Goal: Information Seeking & Learning: Learn about a topic

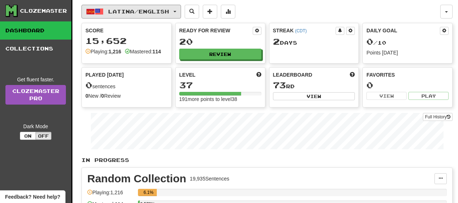
click at [181, 14] on button "Latina / English" at bounding box center [132, 12] width 100 height 14
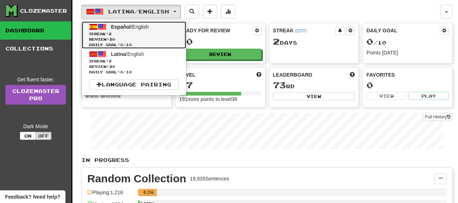
click at [163, 32] on span "Streak: 2" at bounding box center [134, 33] width 90 height 5
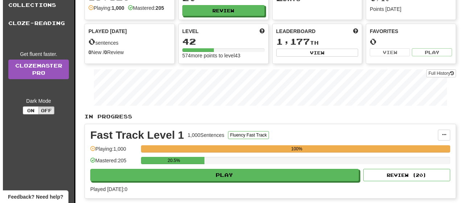
scroll to position [58, 0]
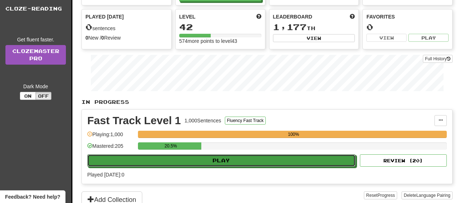
click at [321, 162] on button "Play" at bounding box center [221, 160] width 268 height 12
select select "**"
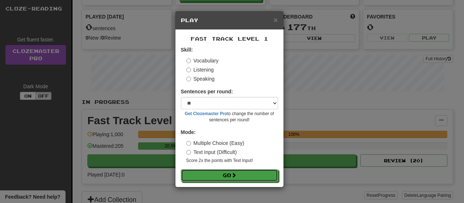
click at [247, 170] on button "Go" at bounding box center [229, 175] width 97 height 12
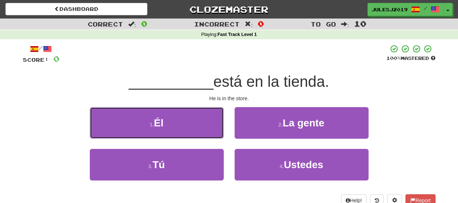
click at [192, 135] on button "1 . Él" at bounding box center [157, 123] width 134 height 32
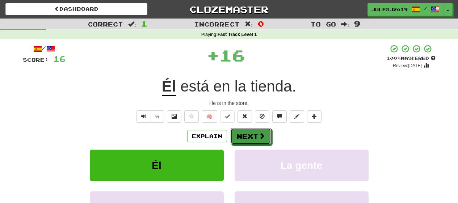
click at [237, 133] on button "Next" at bounding box center [251, 136] width 41 height 17
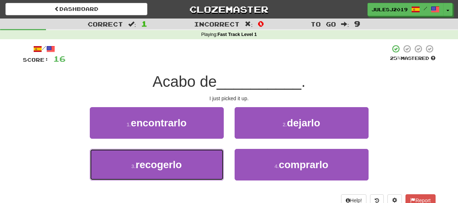
click at [198, 171] on button "3 . recogerlo" at bounding box center [157, 165] width 134 height 32
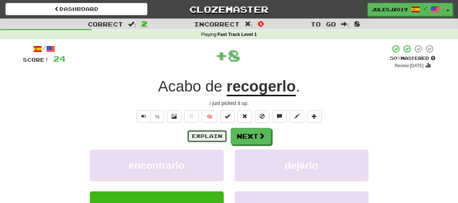
click at [206, 138] on button "Explain" at bounding box center [207, 136] width 40 height 12
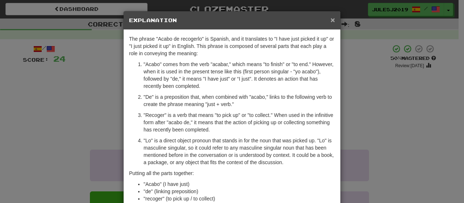
click at [330, 22] on span "×" at bounding box center [332, 20] width 4 height 8
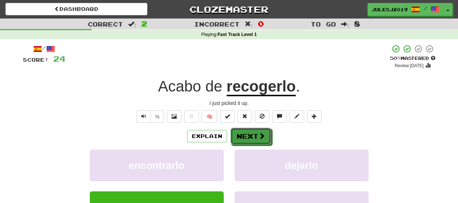
click at [238, 129] on button "Next" at bounding box center [251, 136] width 41 height 17
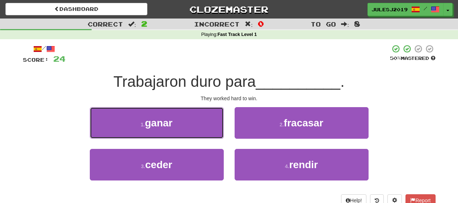
click at [187, 131] on button "1 . ganar" at bounding box center [157, 123] width 134 height 32
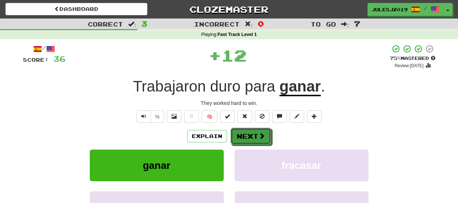
click at [242, 132] on button "Next" at bounding box center [251, 136] width 41 height 17
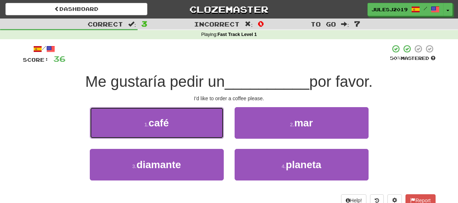
click at [192, 125] on button "1 . café" at bounding box center [157, 123] width 134 height 32
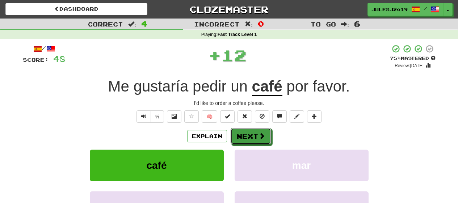
click at [244, 135] on button "Next" at bounding box center [251, 136] width 41 height 17
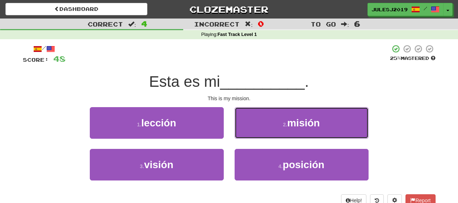
click at [244, 135] on button "2 . misión" at bounding box center [302, 123] width 134 height 32
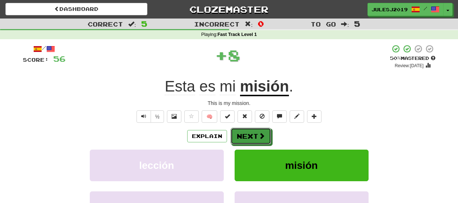
click at [244, 135] on button "Next" at bounding box center [251, 136] width 41 height 17
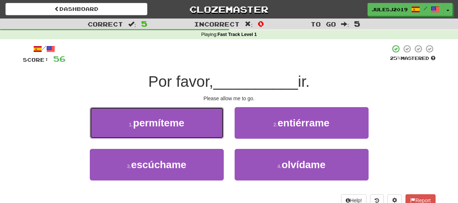
click at [183, 134] on button "1 . permíteme" at bounding box center [157, 123] width 134 height 32
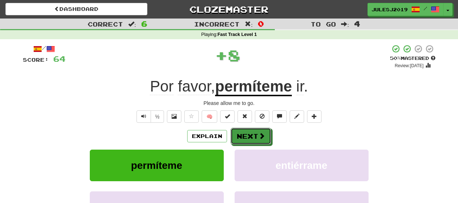
click at [248, 135] on button "Next" at bounding box center [251, 136] width 41 height 17
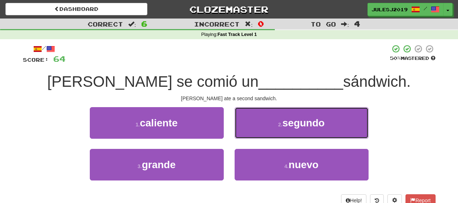
click at [248, 135] on button "2 . segundo" at bounding box center [302, 123] width 134 height 32
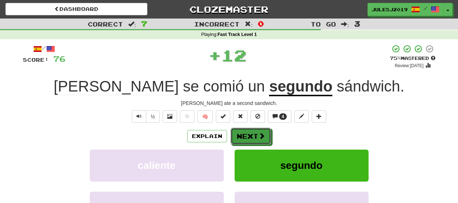
click at [248, 135] on button "Next" at bounding box center [251, 136] width 41 height 17
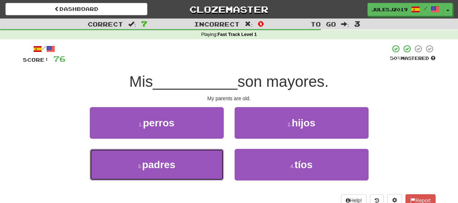
click at [193, 165] on button "3 . padres" at bounding box center [157, 165] width 134 height 32
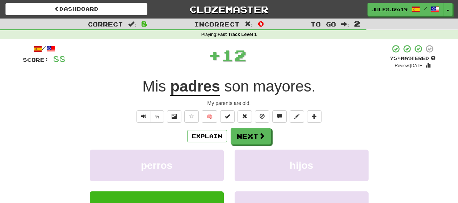
click at [241, 144] on div "Explain Next perros hijos padres tíos Learn more: perros hijos padres tíos" at bounding box center [229, 186] width 413 height 116
click at [241, 139] on button "Next" at bounding box center [251, 136] width 41 height 17
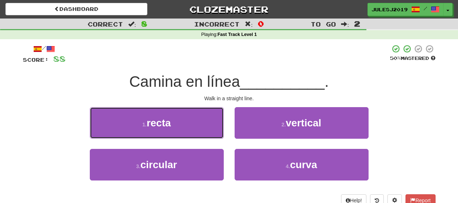
click at [195, 133] on button "1 . recta" at bounding box center [157, 123] width 134 height 32
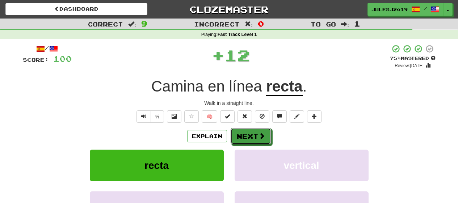
click at [243, 137] on button "Next" at bounding box center [251, 136] width 41 height 17
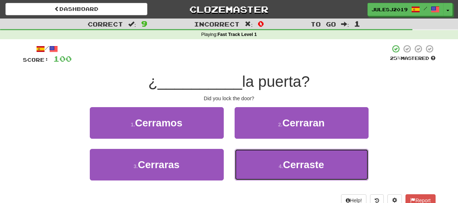
click at [266, 164] on button "4 . Cerraste" at bounding box center [302, 165] width 134 height 32
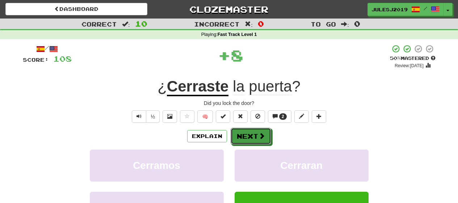
click at [247, 139] on button "Next" at bounding box center [251, 136] width 41 height 17
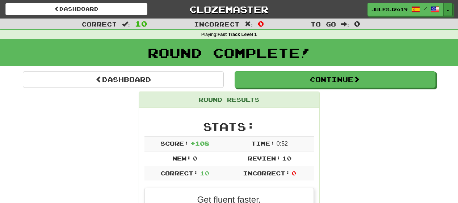
click at [448, 9] on button "Toggle Dropdown" at bounding box center [447, 9] width 9 height 13
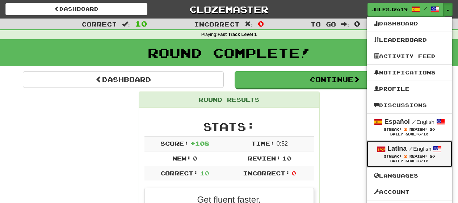
click at [396, 147] on strong "Latina" at bounding box center [397, 148] width 19 height 7
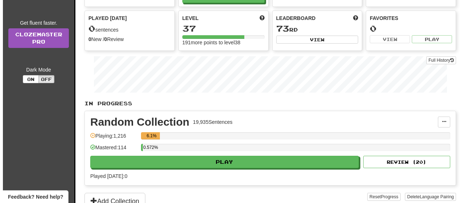
scroll to position [58, 0]
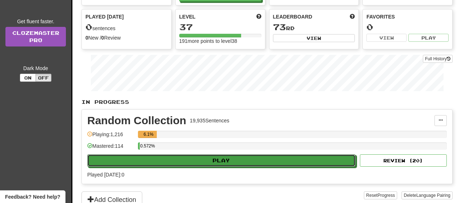
click at [312, 161] on button "Play" at bounding box center [221, 160] width 268 height 12
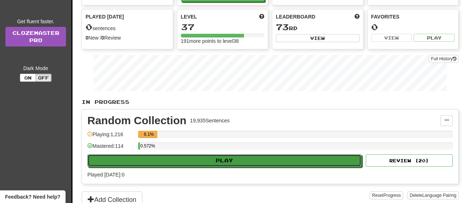
select select "**"
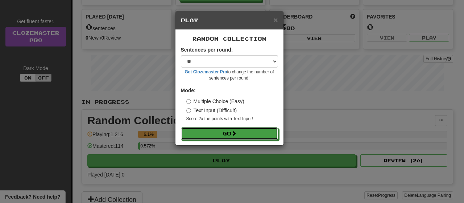
click at [252, 134] on button "Go" at bounding box center [229, 133] width 97 height 12
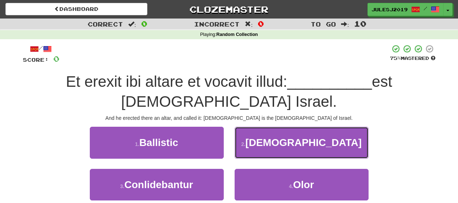
click at [252, 134] on button "2 . [DEMOGRAPHIC_DATA]" at bounding box center [302, 142] width 134 height 32
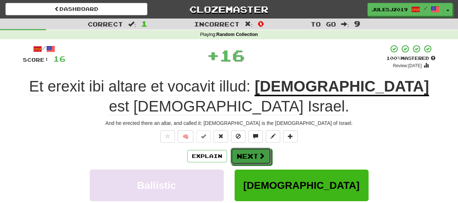
click at [251, 147] on button "Next" at bounding box center [251, 155] width 41 height 17
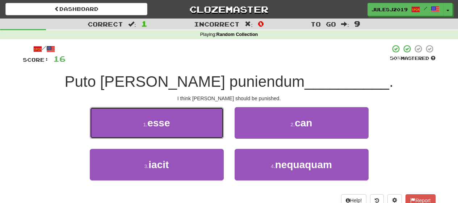
click at [199, 135] on button "1 . esse" at bounding box center [157, 123] width 134 height 32
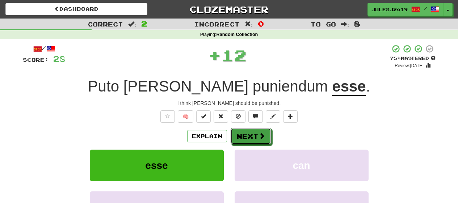
click at [258, 131] on button "Next" at bounding box center [251, 136] width 41 height 17
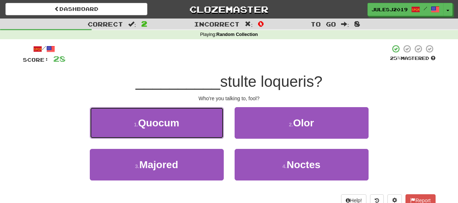
click at [200, 128] on button "1 . [GEOGRAPHIC_DATA]" at bounding box center [157, 123] width 134 height 32
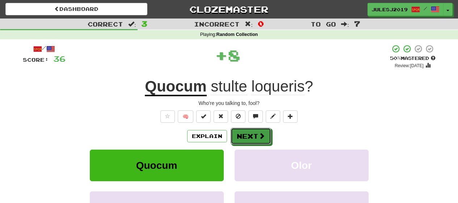
click at [252, 138] on button "Next" at bounding box center [251, 136] width 41 height 17
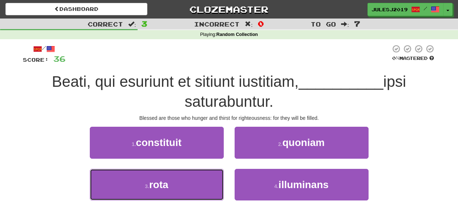
click at [203, 178] on button "3 . rota" at bounding box center [157, 184] width 134 height 32
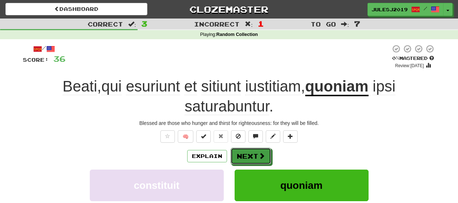
click at [239, 160] on button "Next" at bounding box center [251, 155] width 41 height 17
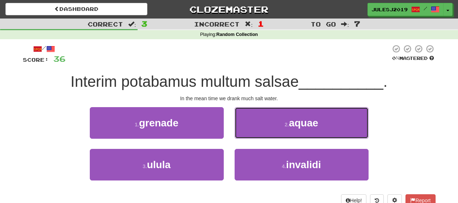
click at [258, 129] on button "2 . aquae" at bounding box center [302, 123] width 134 height 32
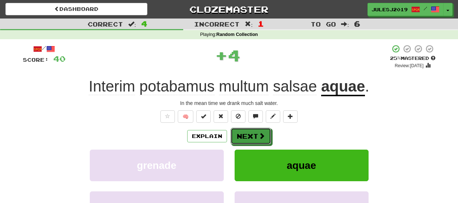
click at [258, 129] on button "Next" at bounding box center [251, 136] width 41 height 17
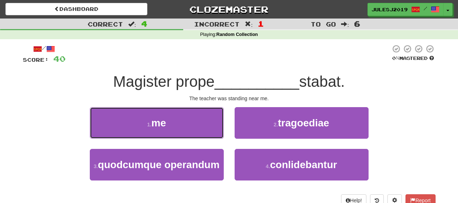
click at [170, 127] on button "1 . me" at bounding box center [157, 123] width 134 height 32
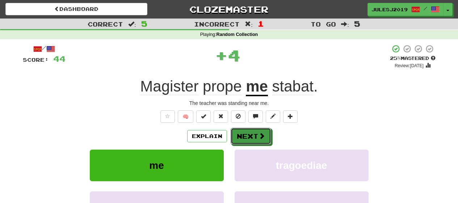
click at [251, 138] on button "Next" at bounding box center [251, 136] width 41 height 17
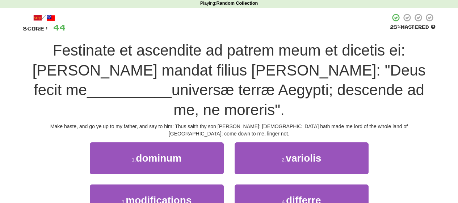
scroll to position [43, 0]
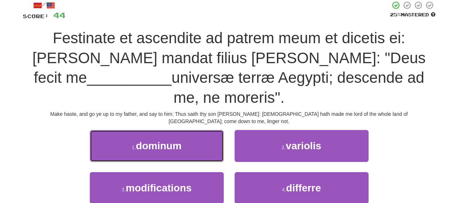
click at [186, 130] on button "1 . dominum" at bounding box center [157, 146] width 134 height 32
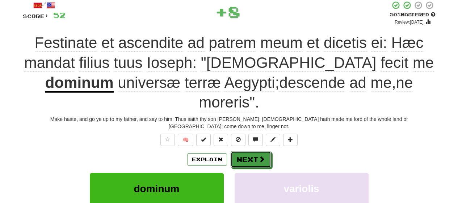
click at [259, 155] on span at bounding box center [262, 158] width 7 height 7
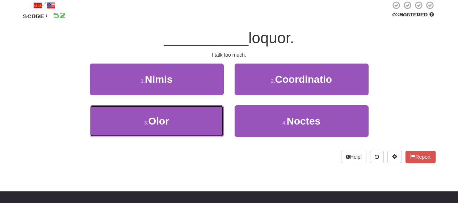
click at [198, 122] on button "3 . [GEOGRAPHIC_DATA]" at bounding box center [157, 121] width 134 height 32
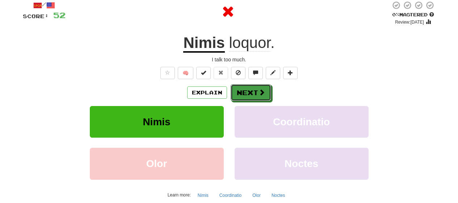
click at [245, 96] on button "Next" at bounding box center [251, 92] width 41 height 17
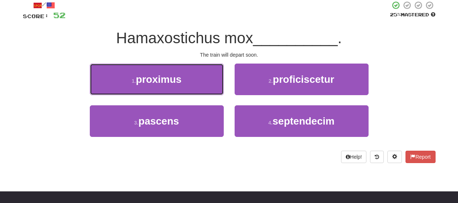
click at [195, 88] on button "1 . proximus" at bounding box center [157, 79] width 134 height 32
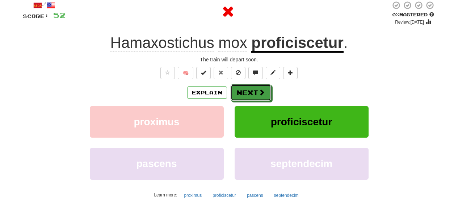
click at [251, 92] on button "Next" at bounding box center [251, 92] width 41 height 17
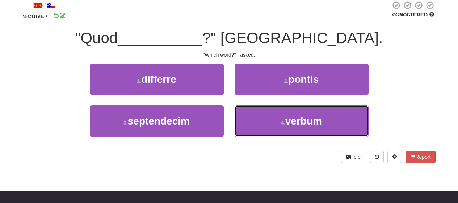
click at [258, 113] on button "4 . verbum" at bounding box center [302, 121] width 134 height 32
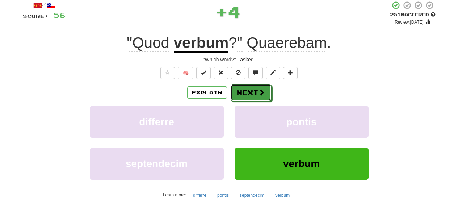
click at [247, 85] on button "Next" at bounding box center [251, 92] width 41 height 17
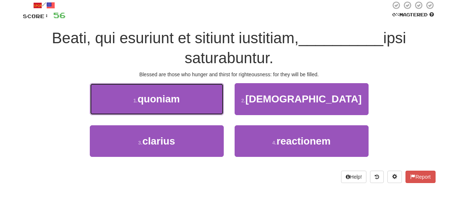
click at [185, 94] on button "1 . quoniam" at bounding box center [157, 99] width 134 height 32
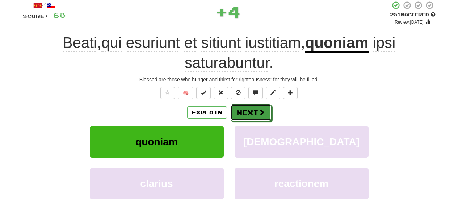
click at [245, 109] on button "Next" at bounding box center [251, 112] width 41 height 17
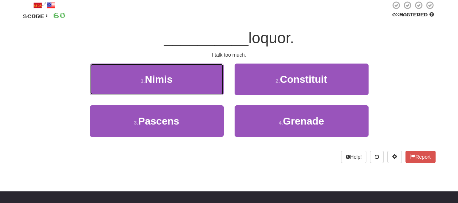
click at [192, 85] on button "1 . [GEOGRAPHIC_DATA]" at bounding box center [157, 79] width 134 height 32
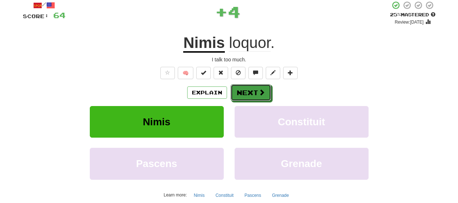
click at [241, 92] on button "Next" at bounding box center [251, 92] width 41 height 17
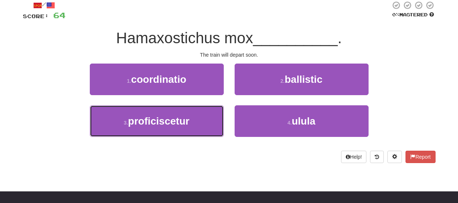
click at [201, 124] on button "3 . proficiscetur" at bounding box center [157, 121] width 134 height 32
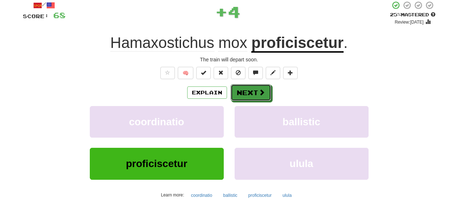
click at [247, 99] on button "Next" at bounding box center [251, 92] width 41 height 17
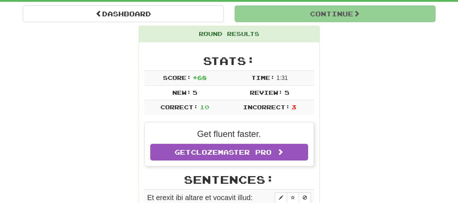
scroll to position [75, 0]
